Goal: Find specific page/section: Find specific page/section

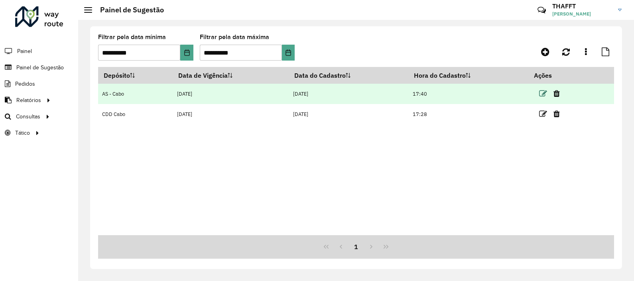
click at [542, 95] on icon at bounding box center [543, 94] width 8 height 8
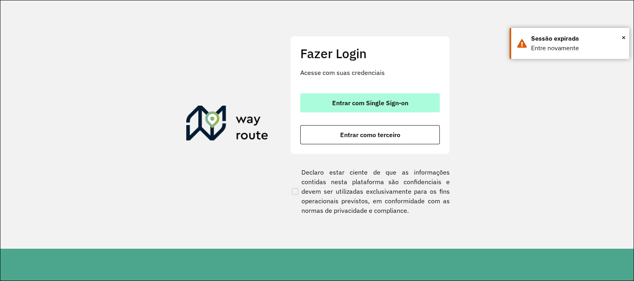
click at [362, 98] on button "Entrar com Single Sign-on" at bounding box center [369, 102] width 139 height 19
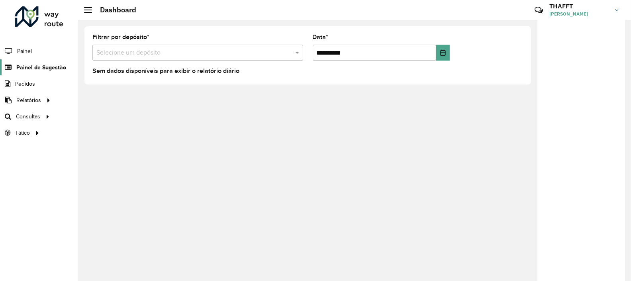
click at [45, 72] on link "Painel de Sugestão" at bounding box center [33, 67] width 66 height 16
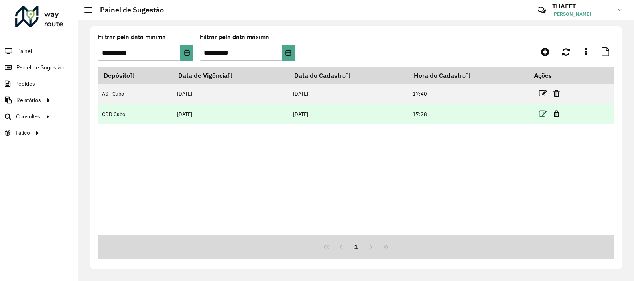
click at [543, 114] on icon at bounding box center [543, 114] width 8 height 8
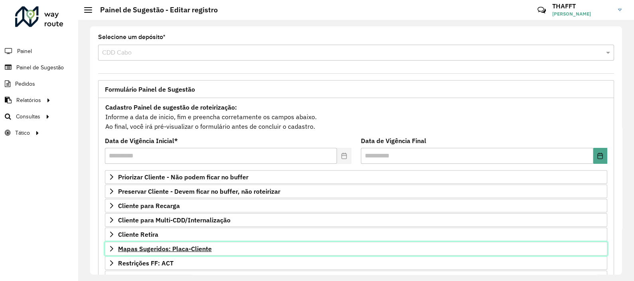
click at [181, 249] on span "Mapas Sugeridos: Placa-Cliente" at bounding box center [165, 249] width 94 height 6
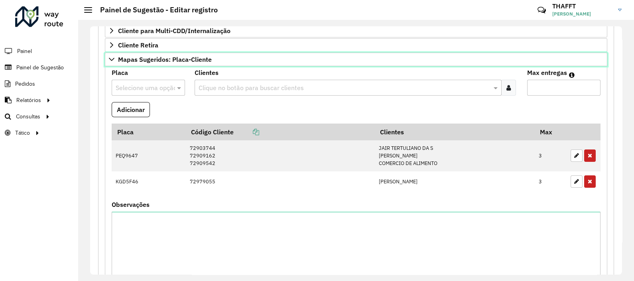
scroll to position [186, 0]
